Goal: Information Seeking & Learning: Learn about a topic

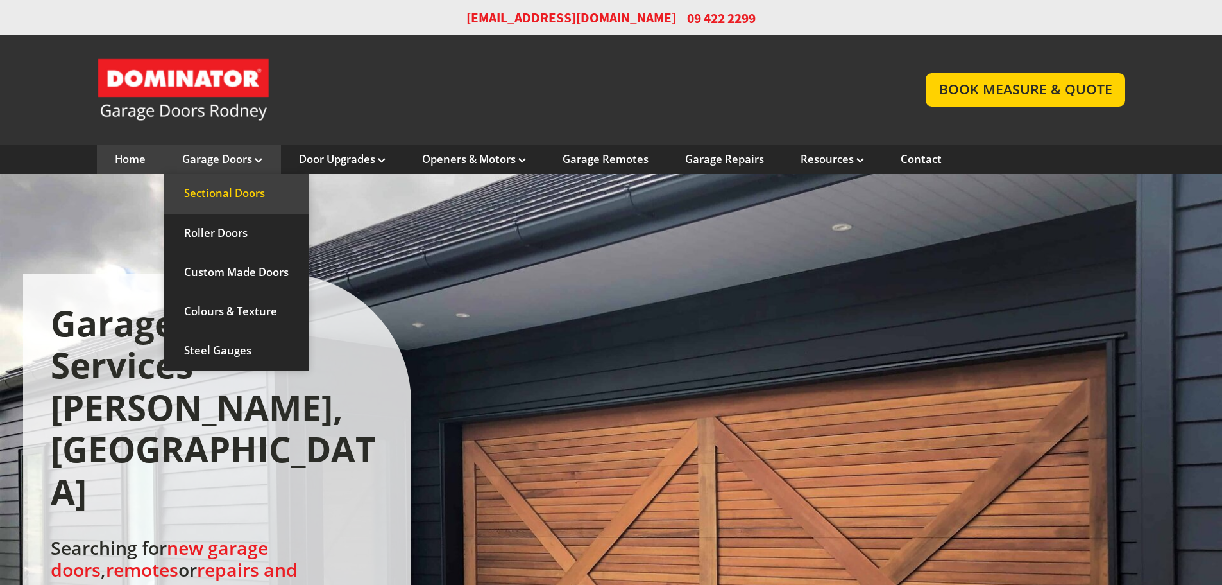
click at [231, 196] on link "Sectional Doors" at bounding box center [236, 193] width 144 height 39
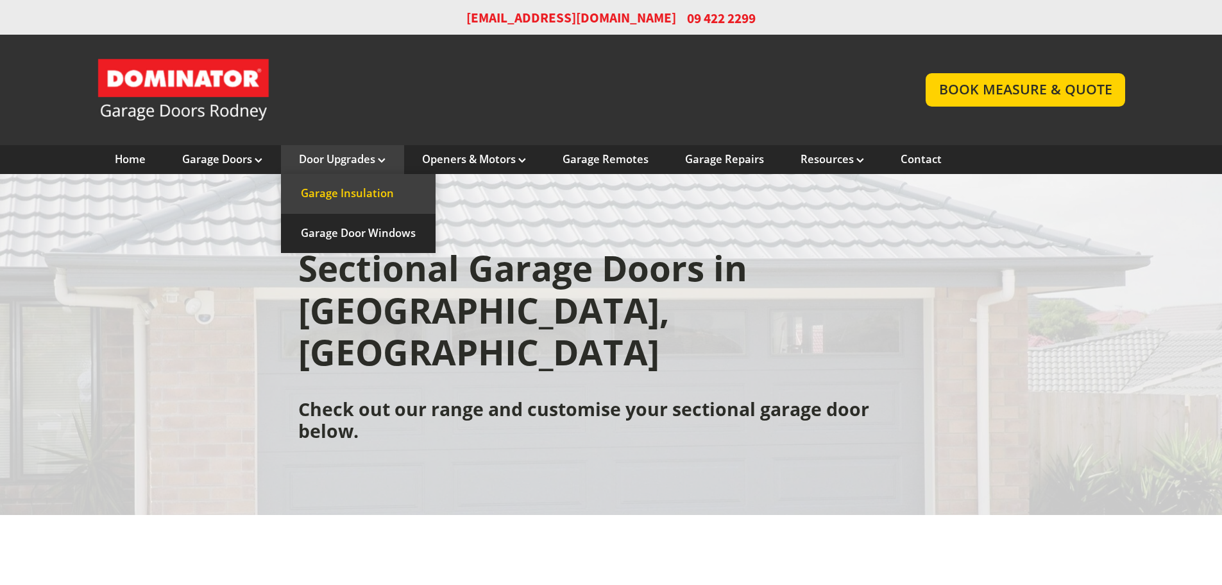
click at [334, 190] on link "Garage Insulation" at bounding box center [358, 193] width 155 height 39
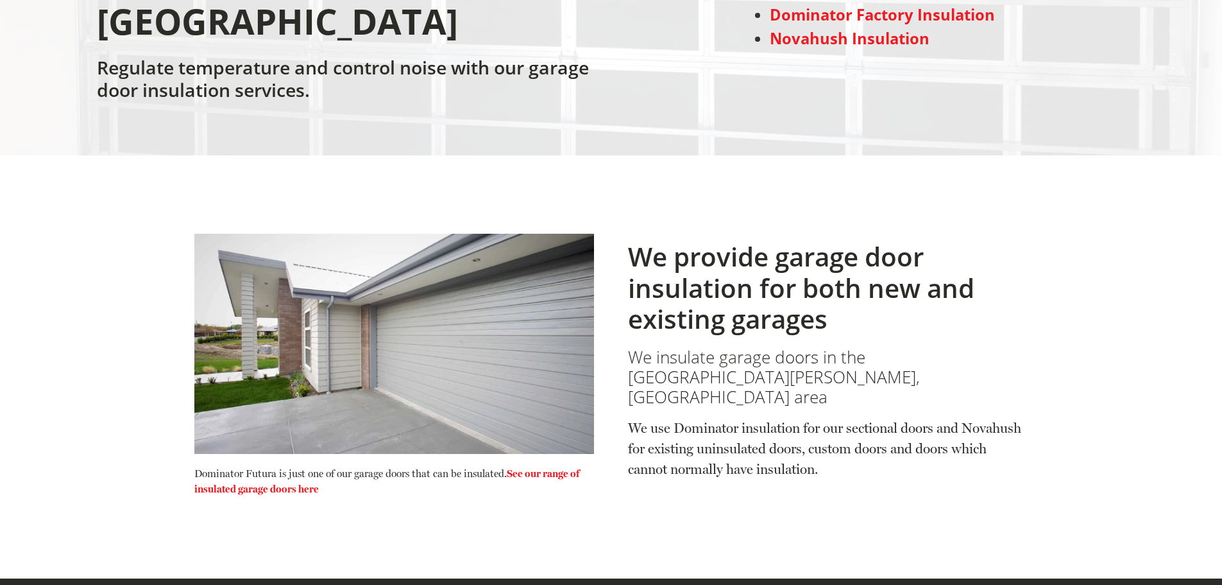
scroll to position [321, 0]
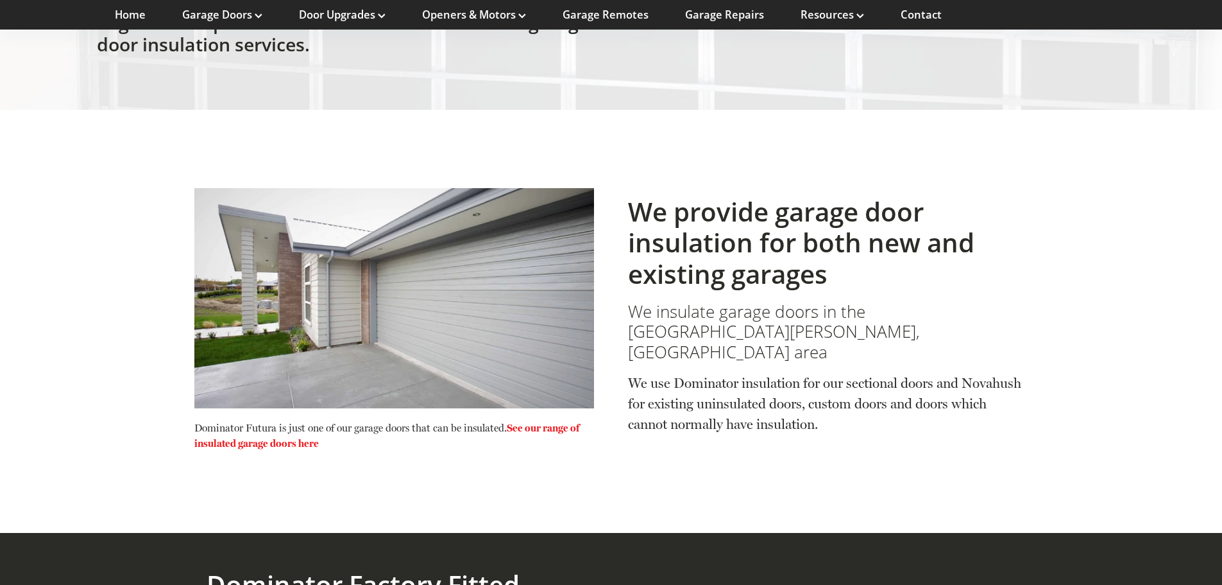
click at [564, 422] on link "See our range of insulated garage doors here" at bounding box center [386, 436] width 385 height 28
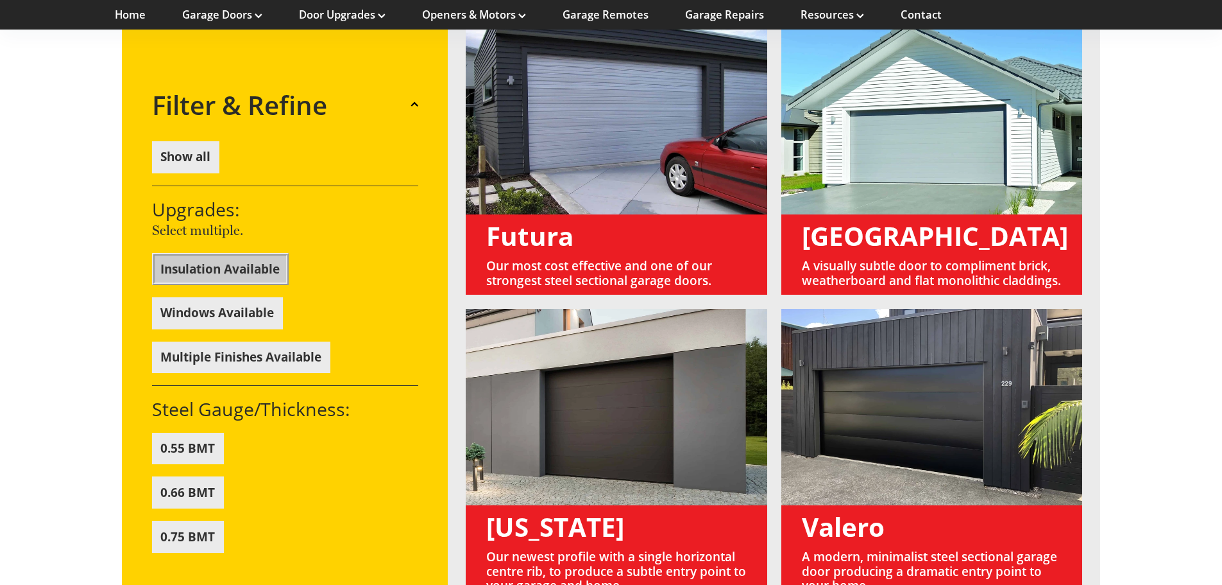
scroll to position [1011, 0]
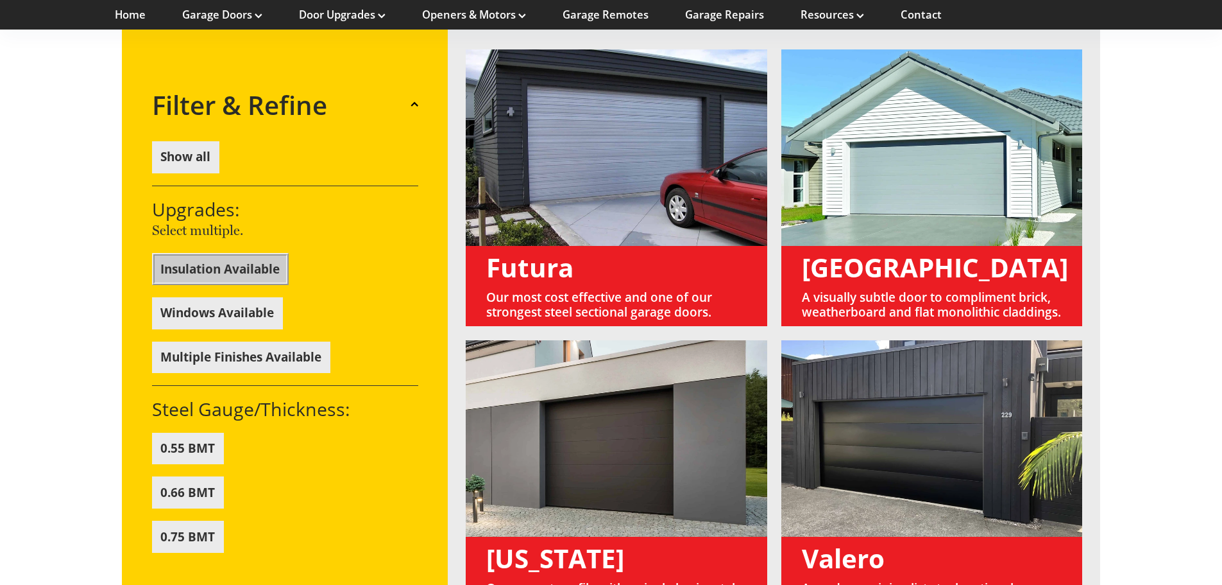
click at [862, 166] on link at bounding box center [933, 187] width 302 height 277
click at [862, 228] on link at bounding box center [933, 187] width 302 height 277
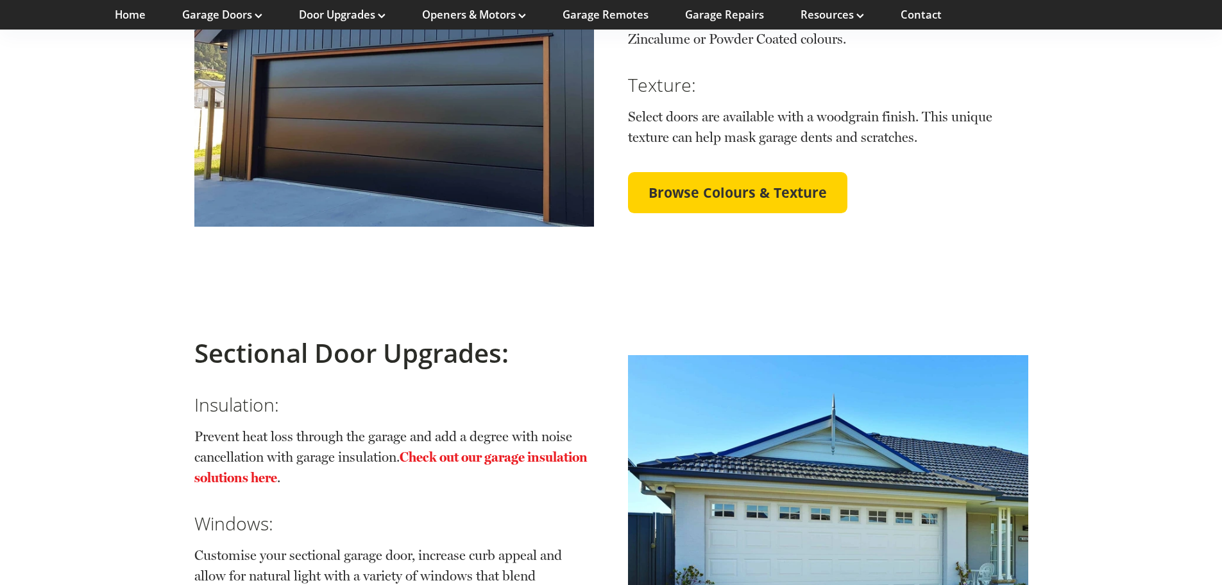
scroll to position [2551, 0]
